Goal: Transaction & Acquisition: Purchase product/service

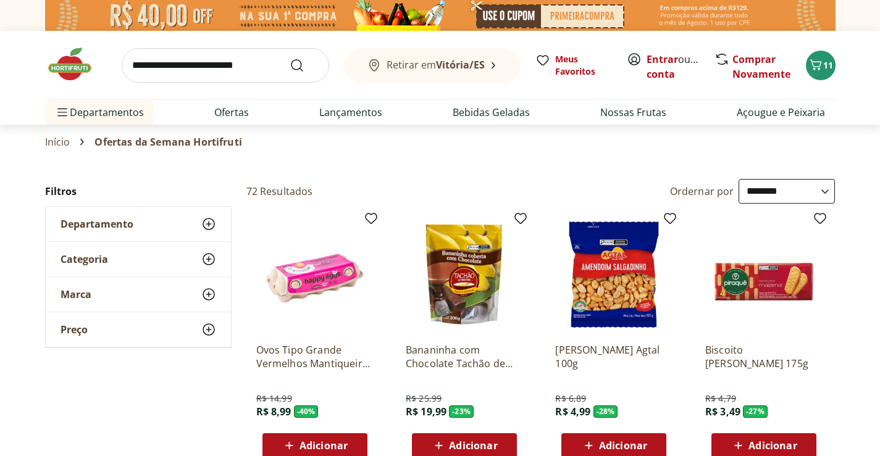
select select "**********"
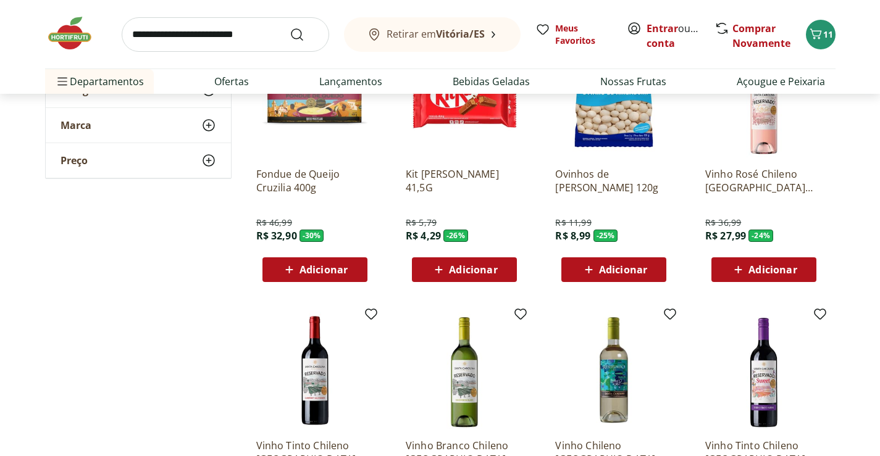
scroll to position [679, 0]
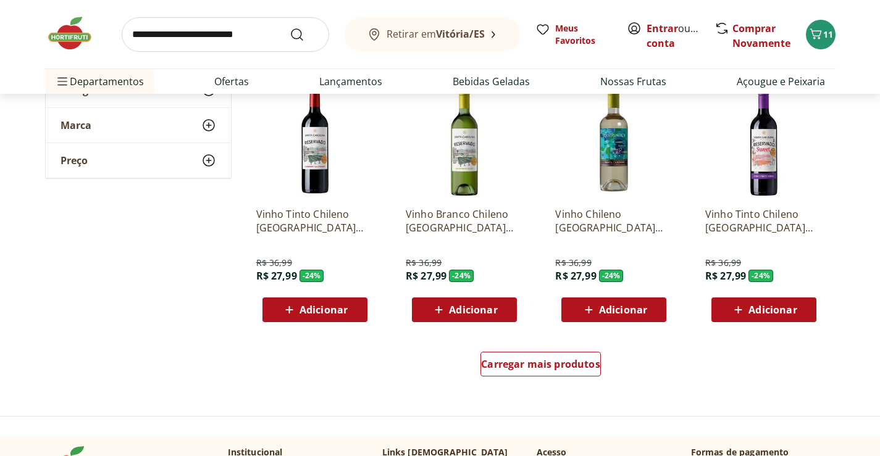
click at [528, 389] on div "Carregar mais produtos" at bounding box center [540, 366] width 599 height 59
click at [532, 376] on div "Carregar mais produtos" at bounding box center [540, 364] width 120 height 25
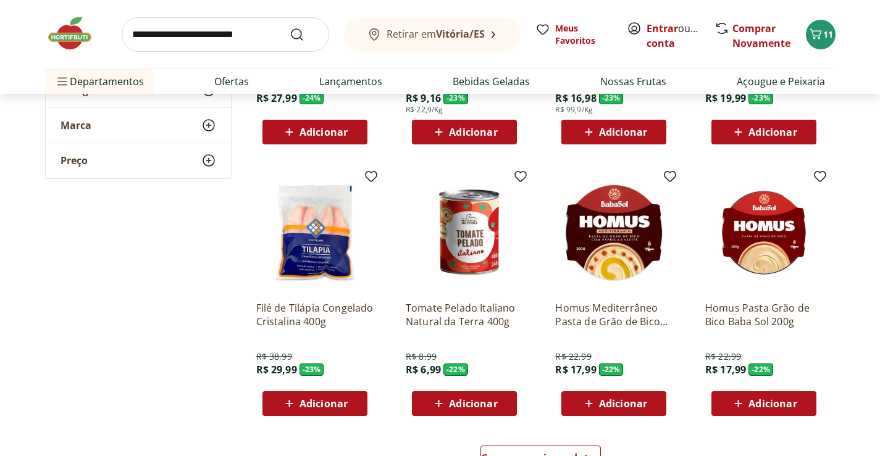
scroll to position [1544, 0]
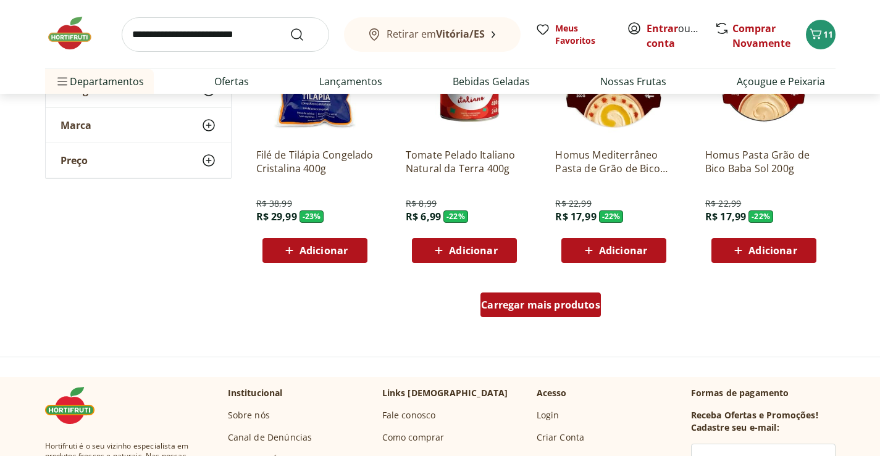
click at [514, 301] on span "Carregar mais produtos" at bounding box center [540, 305] width 119 height 10
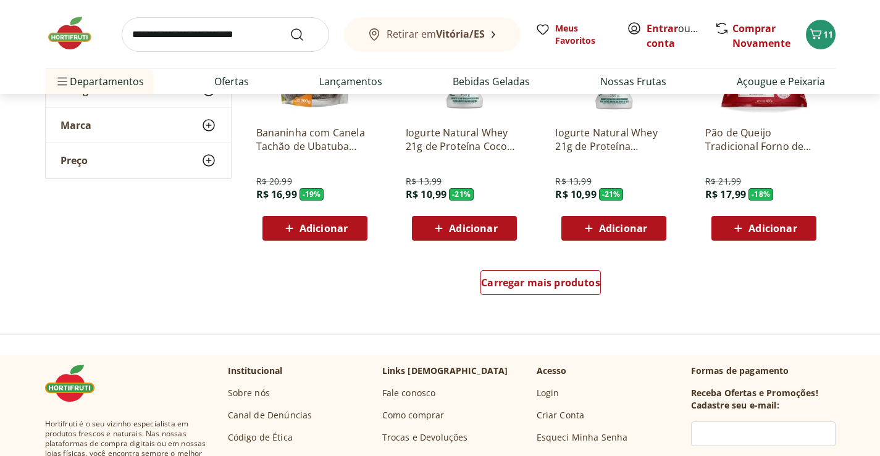
scroll to position [2408, 0]
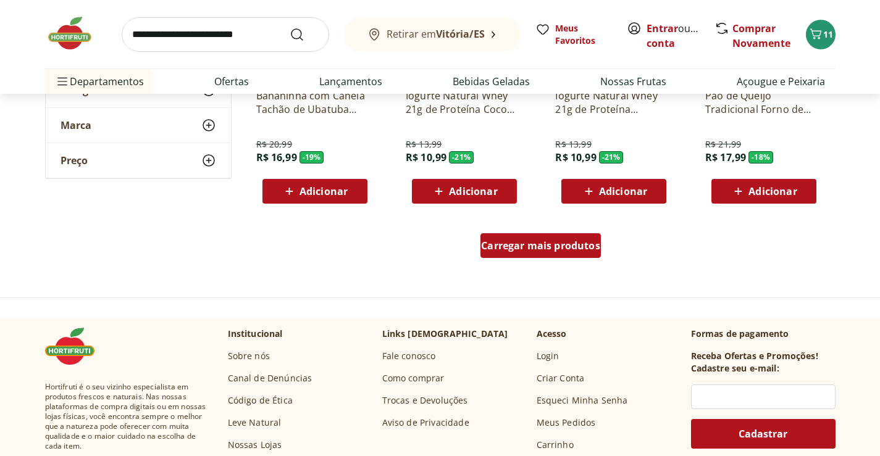
click at [540, 261] on link "Carregar mais produtos" at bounding box center [540, 248] width 120 height 30
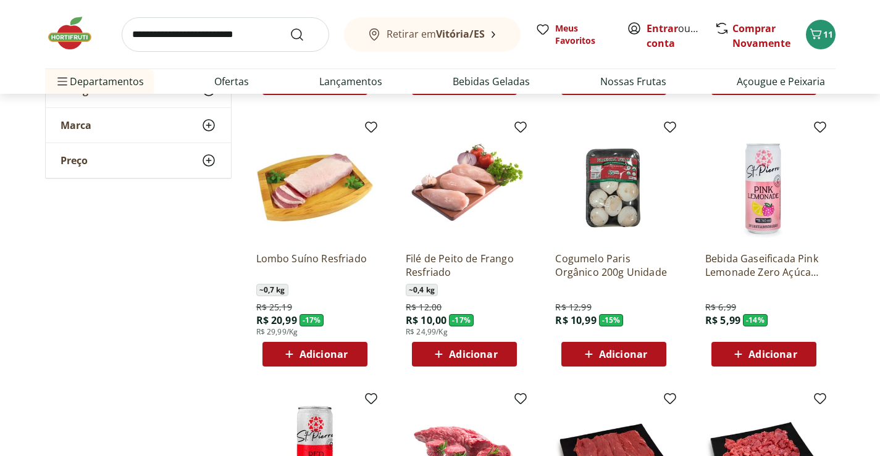
scroll to position [3088, 0]
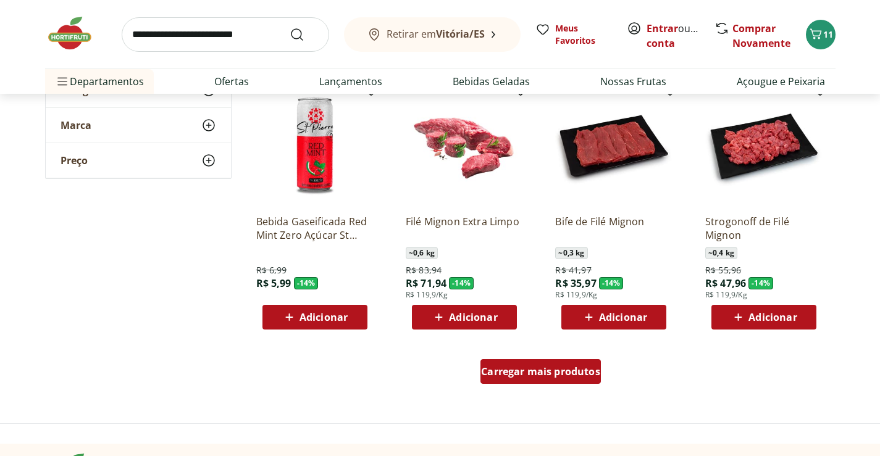
click at [543, 374] on span "Carregar mais produtos" at bounding box center [540, 372] width 119 height 10
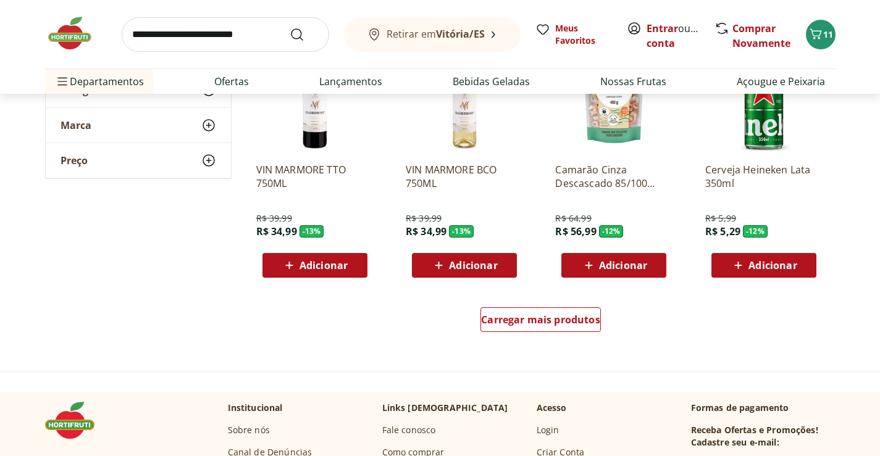
scroll to position [3952, 0]
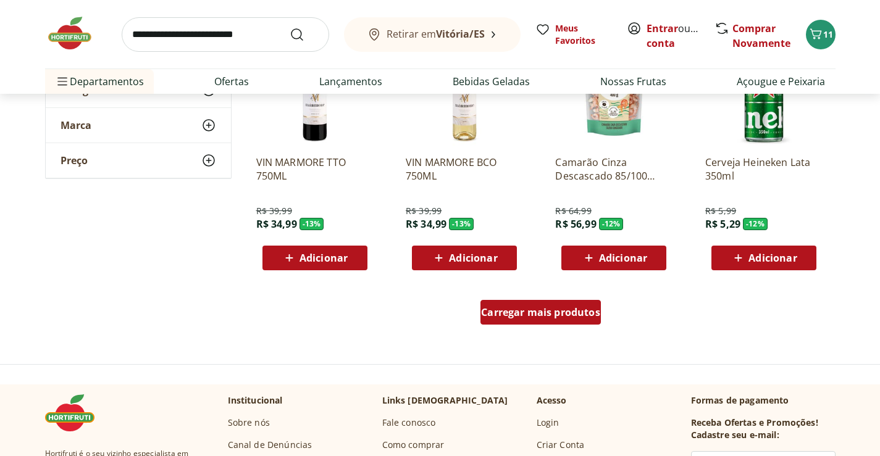
click at [548, 323] on div "Carregar mais produtos" at bounding box center [540, 312] width 120 height 25
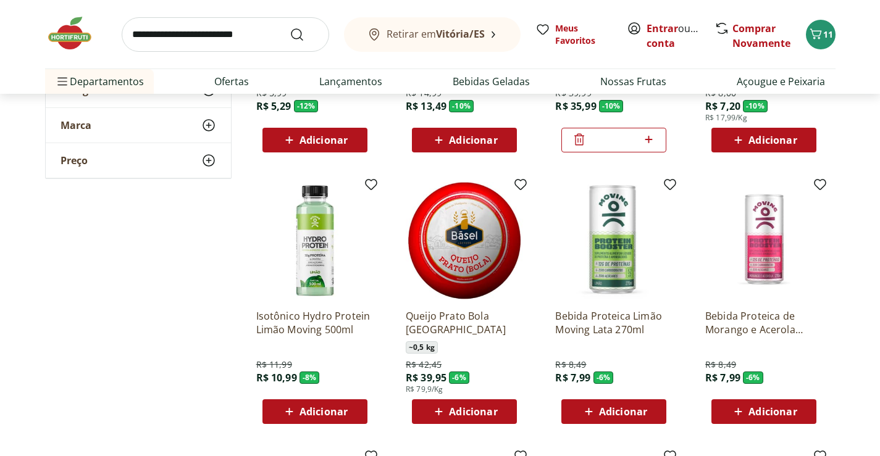
scroll to position [4261, 0]
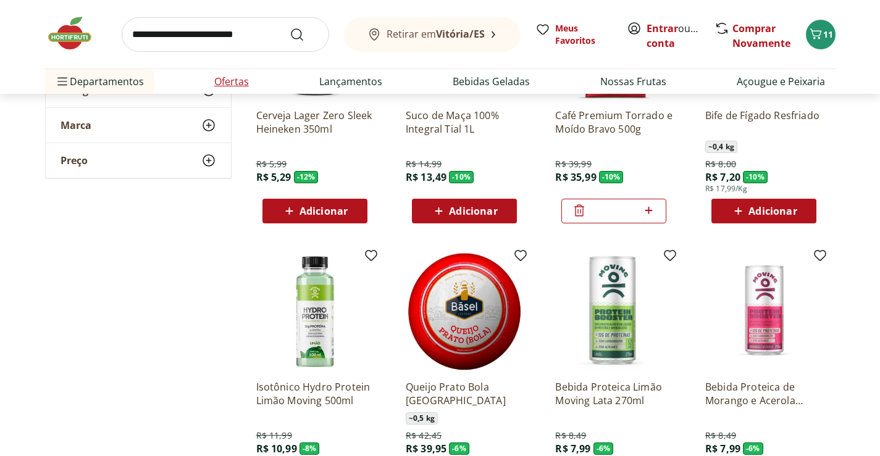
click at [238, 87] on link "Ofertas" at bounding box center [231, 81] width 35 height 15
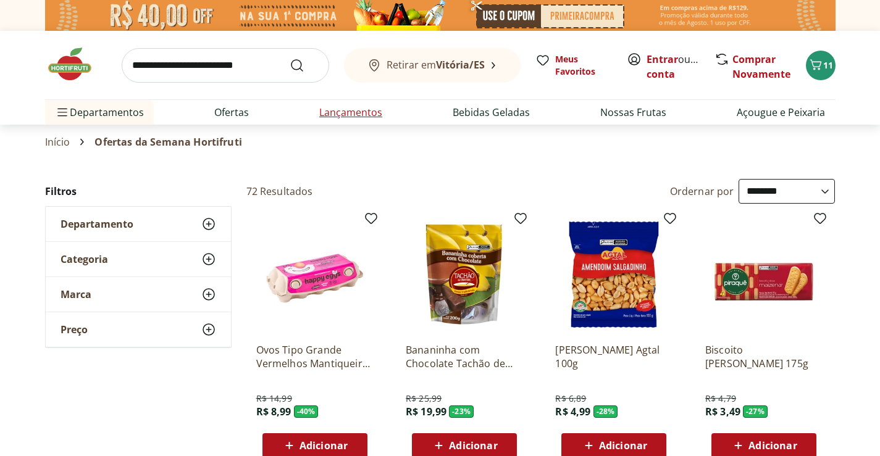
click at [343, 119] on link "Lançamentos" at bounding box center [350, 112] width 63 height 15
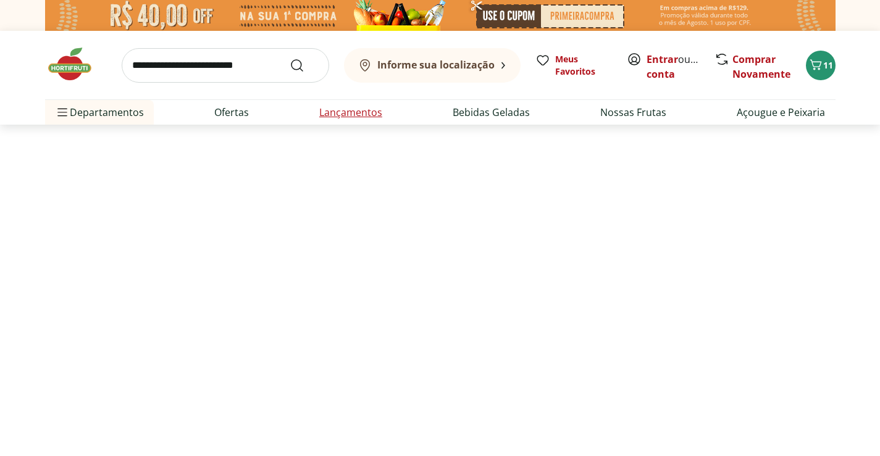
select select "**********"
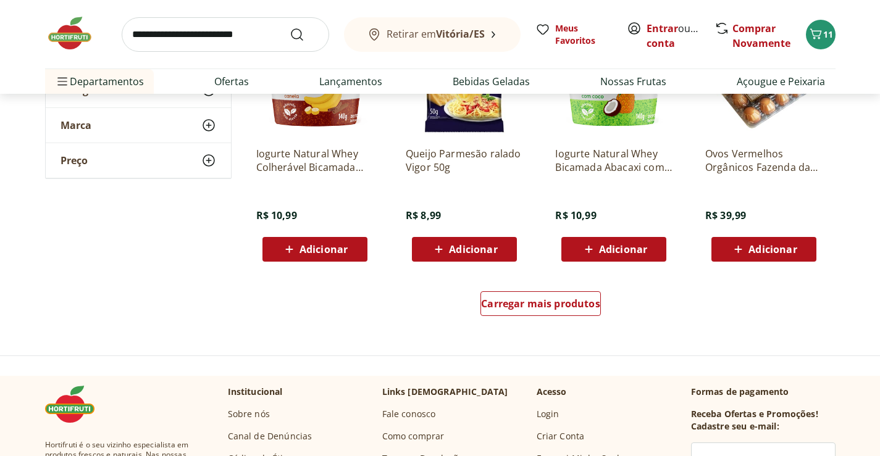
scroll to position [803, 0]
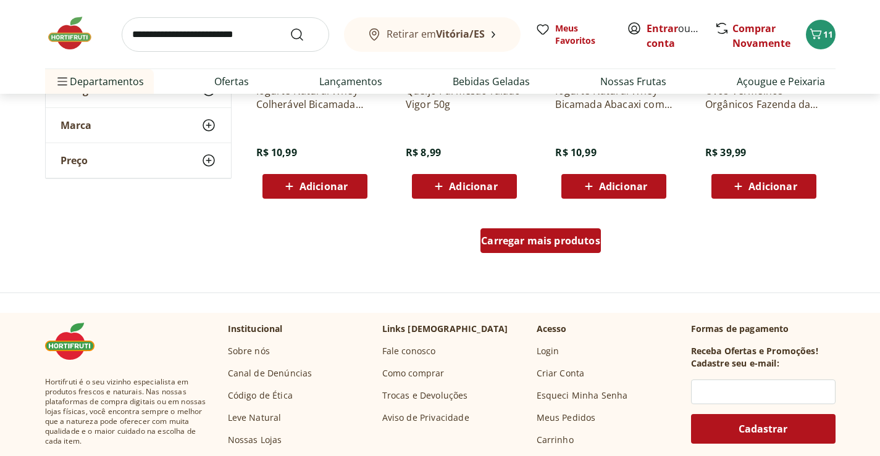
click at [550, 249] on div "Carregar mais produtos" at bounding box center [540, 240] width 120 height 25
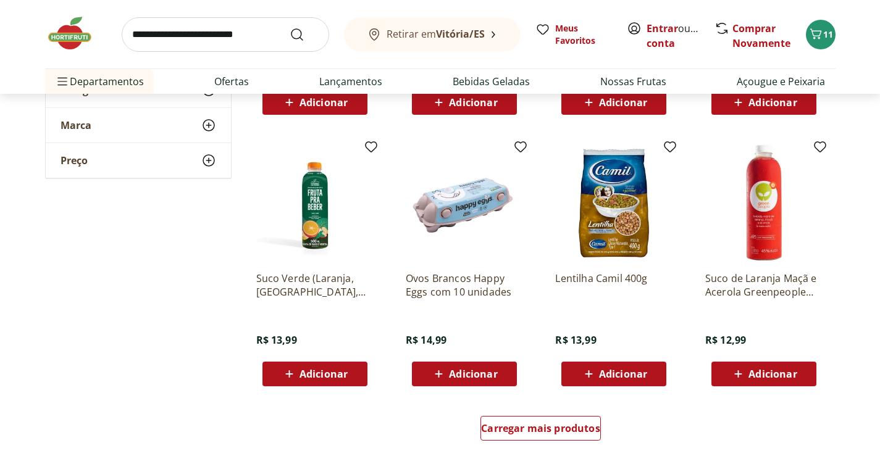
scroll to position [1544, 0]
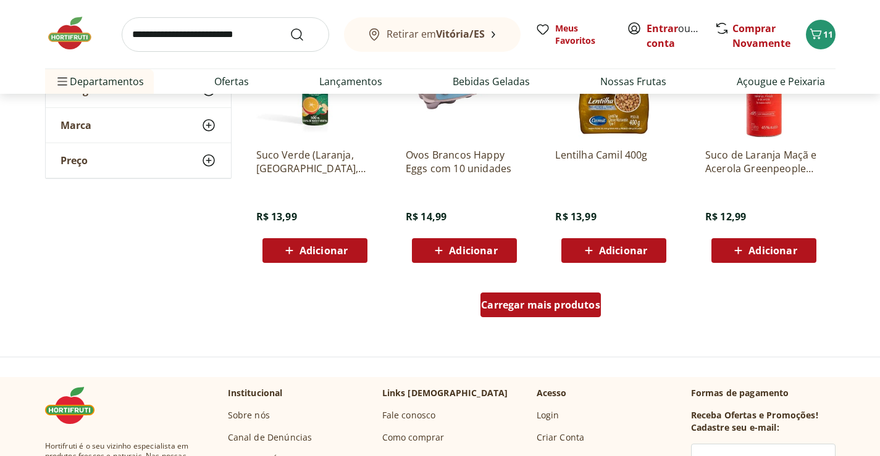
click at [558, 303] on span "Carregar mais produtos" at bounding box center [540, 305] width 119 height 10
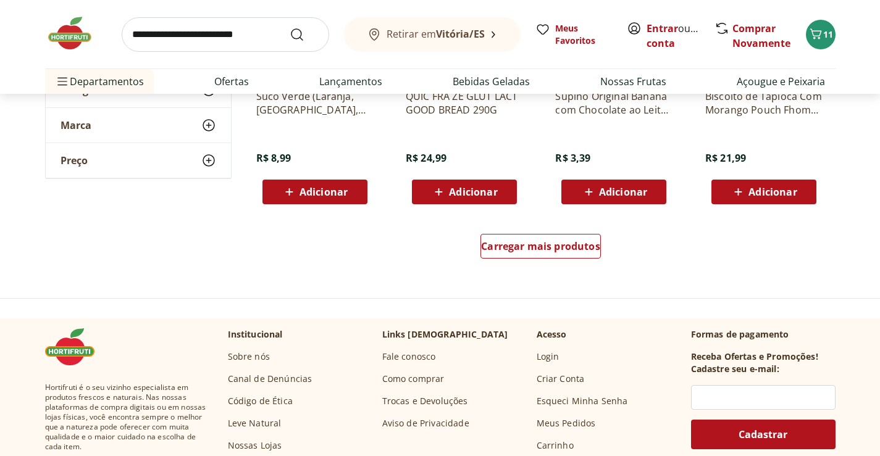
scroll to position [2408, 0]
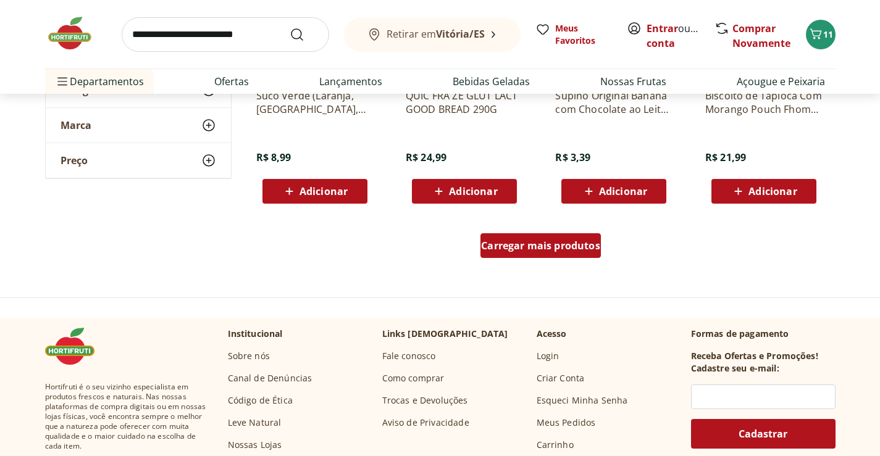
click at [543, 259] on link "Carregar mais produtos" at bounding box center [540, 248] width 120 height 30
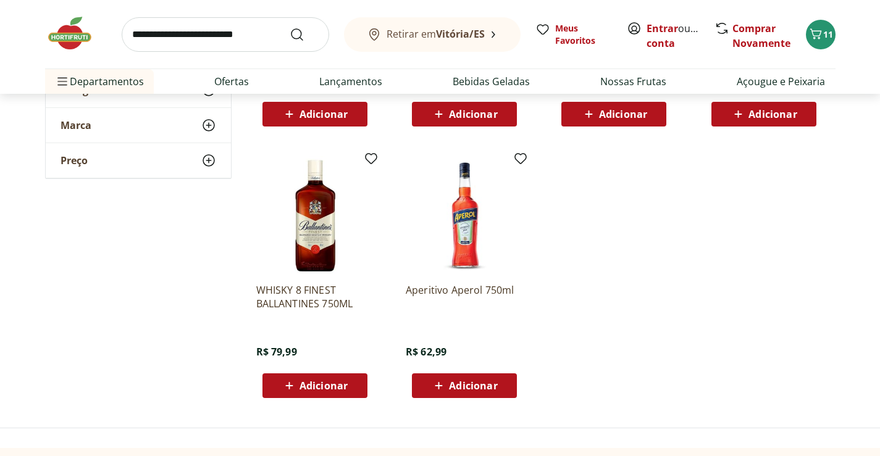
scroll to position [3026, 0]
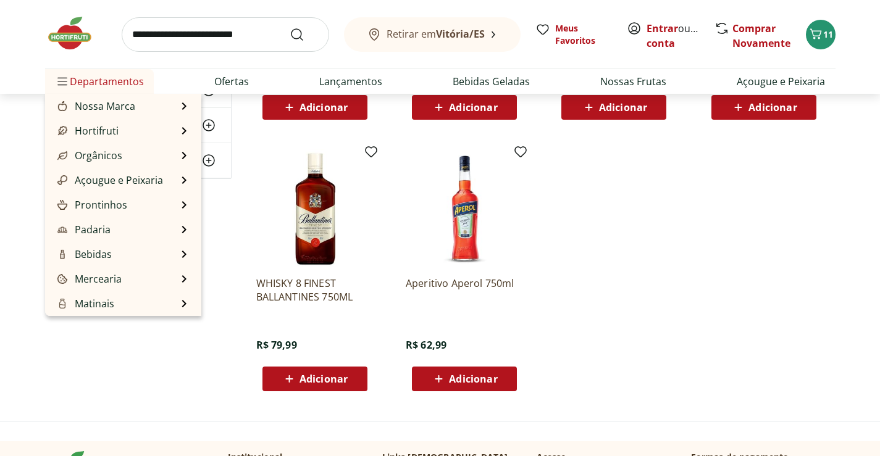
click at [107, 85] on span "Departamentos" at bounding box center [99, 82] width 89 height 30
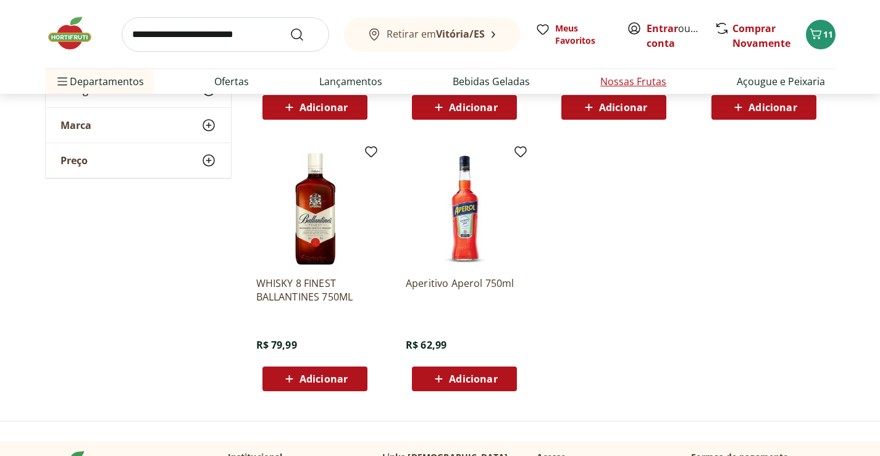
click at [600, 82] on li "Nossas Frutas" at bounding box center [633, 81] width 86 height 25
click at [601, 83] on li "Nossas Frutas" at bounding box center [633, 81] width 86 height 25
click at [94, 31] on img at bounding box center [76, 33] width 62 height 37
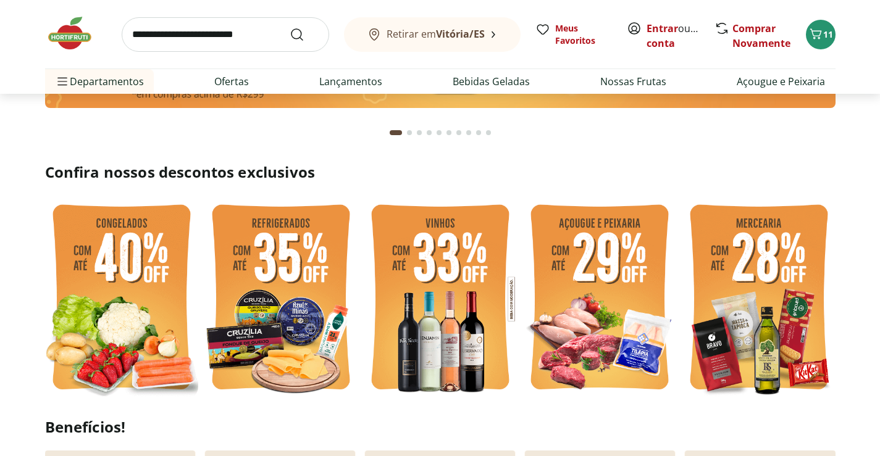
scroll to position [185, 0]
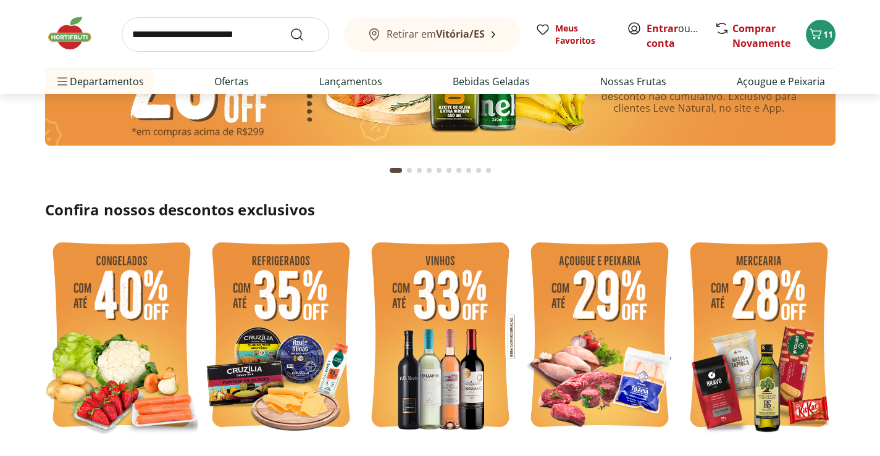
click at [522, 145] on img at bounding box center [440, 49] width 790 height 191
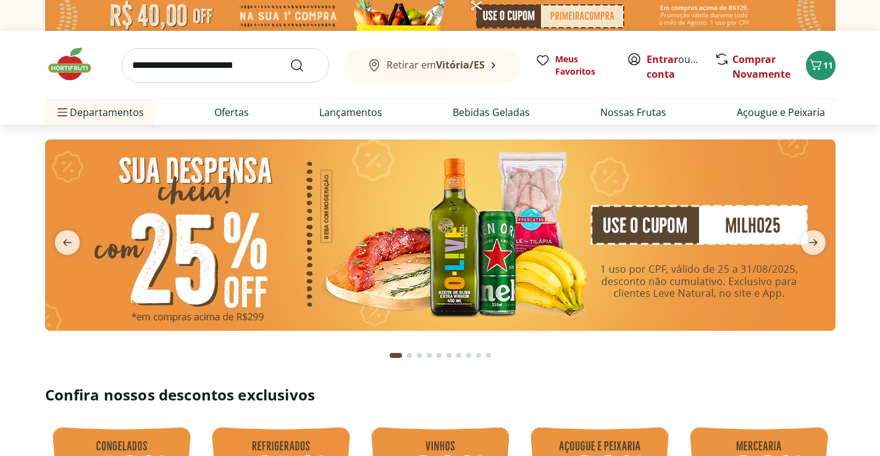
click at [533, 203] on img at bounding box center [440, 235] width 790 height 191
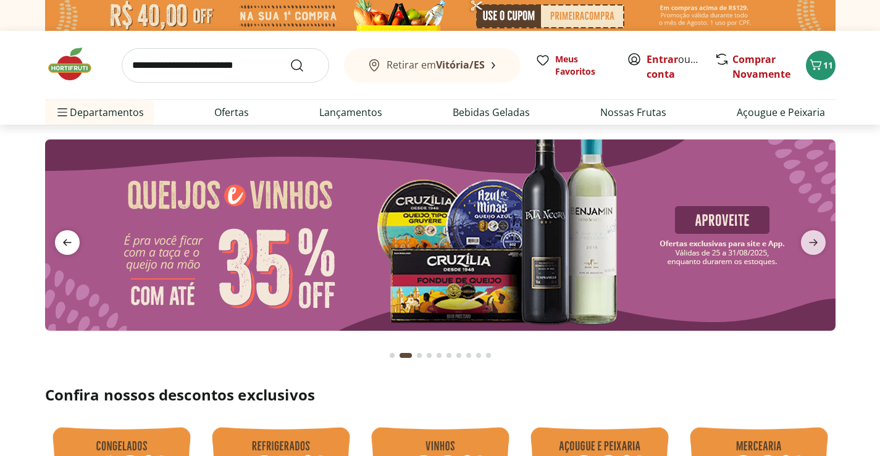
click at [64, 240] on icon "previous" at bounding box center [67, 242] width 15 height 15
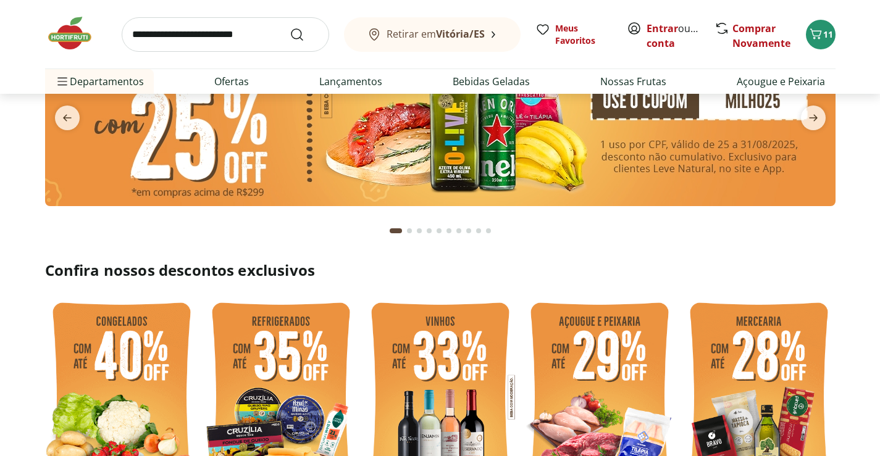
scroll to position [124, 0]
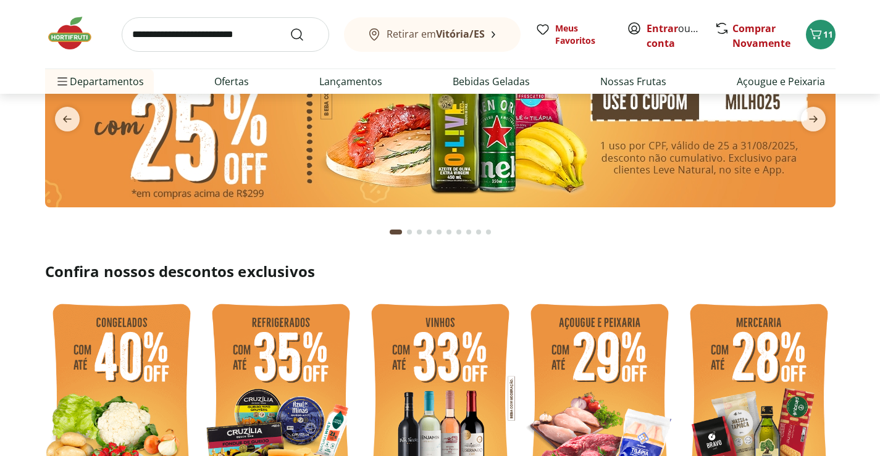
click at [742, 378] on img at bounding box center [758, 398] width 153 height 204
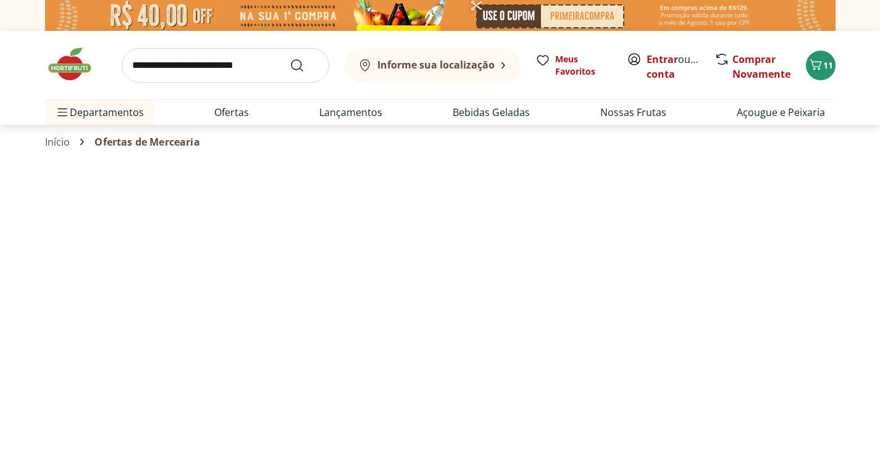
select select "**********"
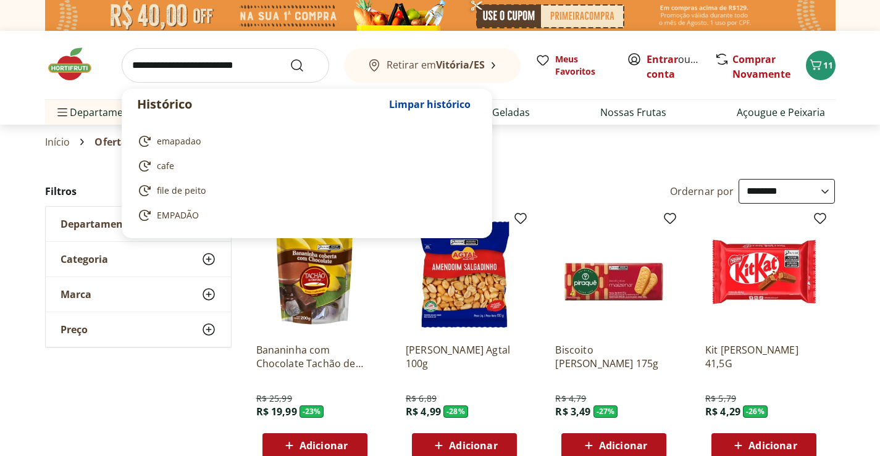
click at [228, 78] on input "search" at bounding box center [225, 65] width 207 height 35
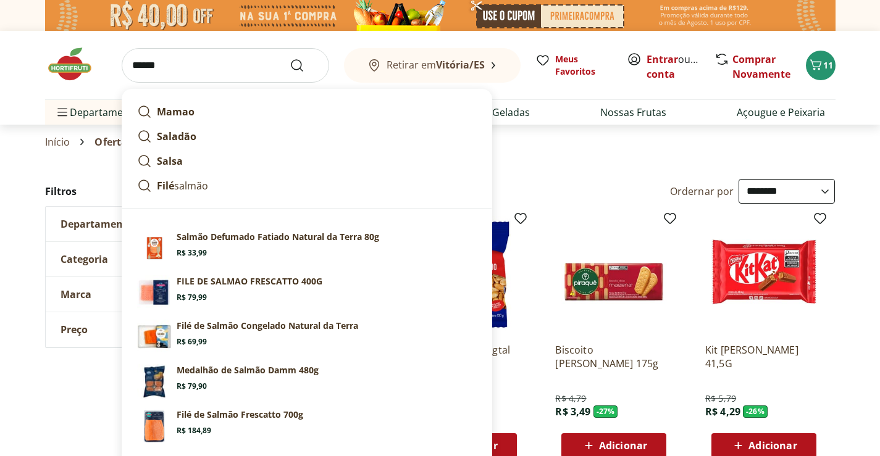
type input "******"
click at [290, 58] on button "Submit Search" at bounding box center [305, 65] width 30 height 15
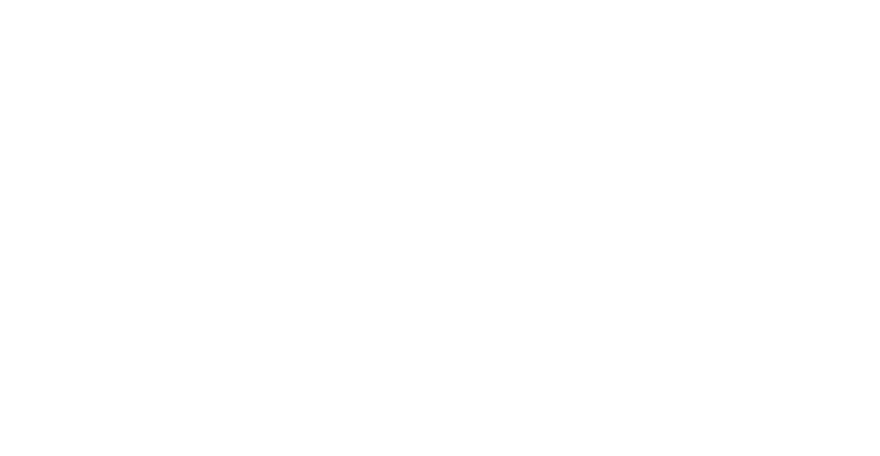
select select "**********"
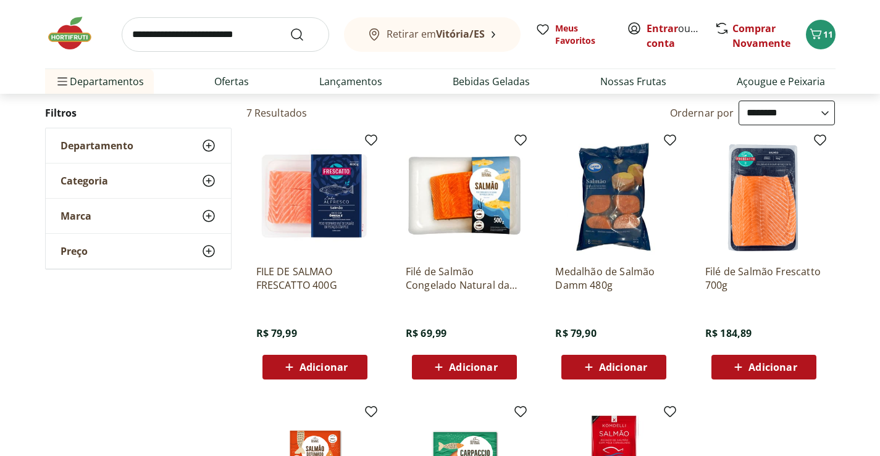
scroll to position [62, 0]
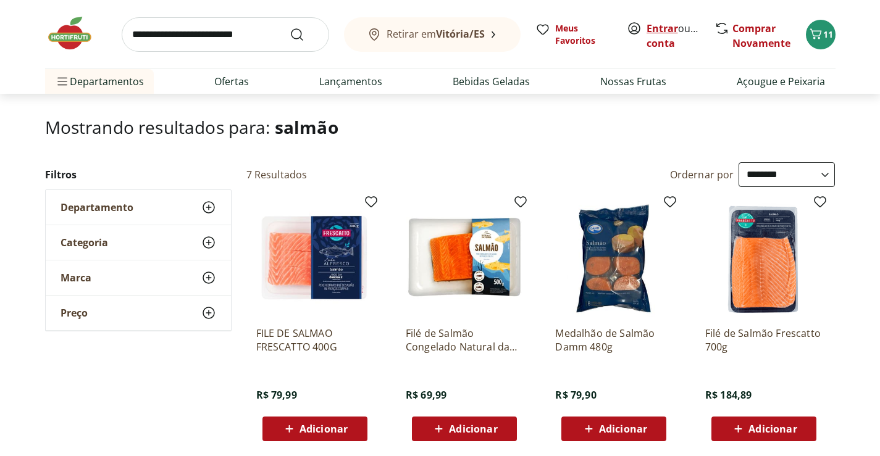
click at [652, 27] on link "Entrar" at bounding box center [662, 29] width 31 height 14
